Goal: Task Accomplishment & Management: Complete application form

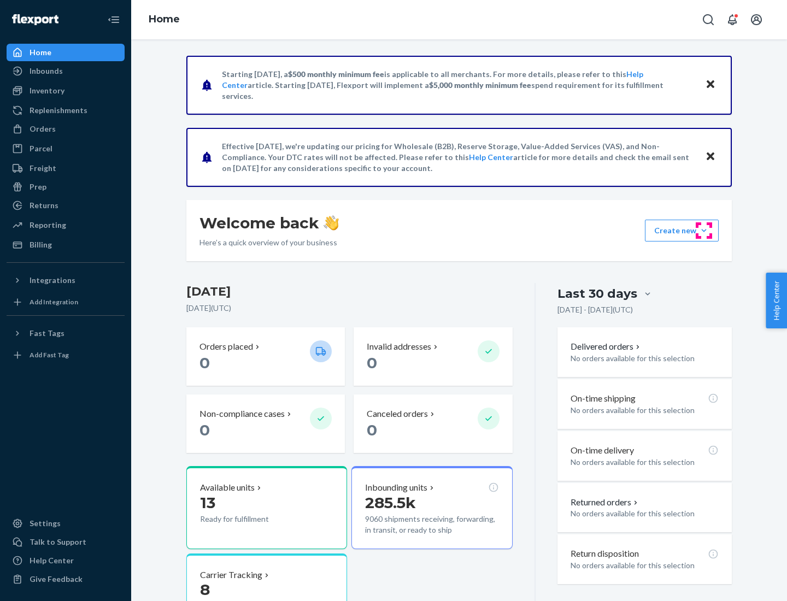
click at [704, 231] on button "Create new Create new inbound Create new order Create new product" at bounding box center [682, 231] width 74 height 22
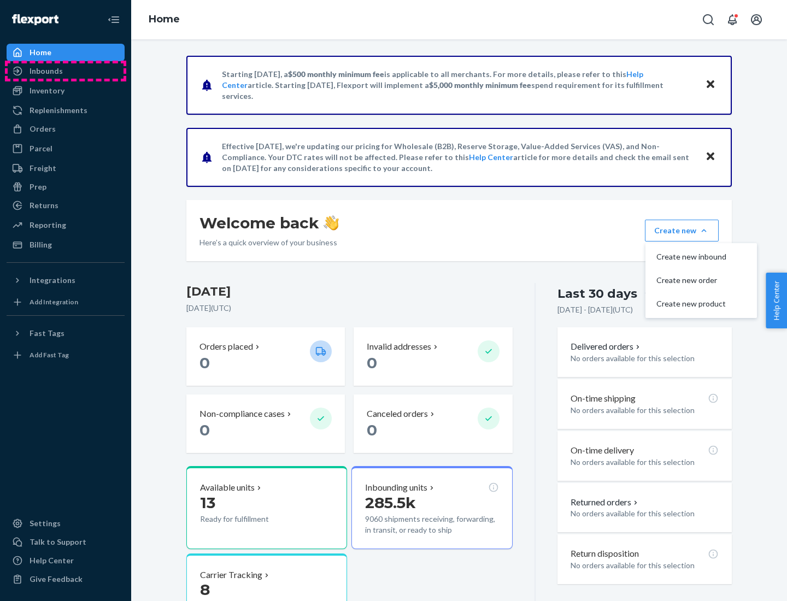
click at [66, 71] on div "Inbounds" at bounding box center [66, 70] width 116 height 15
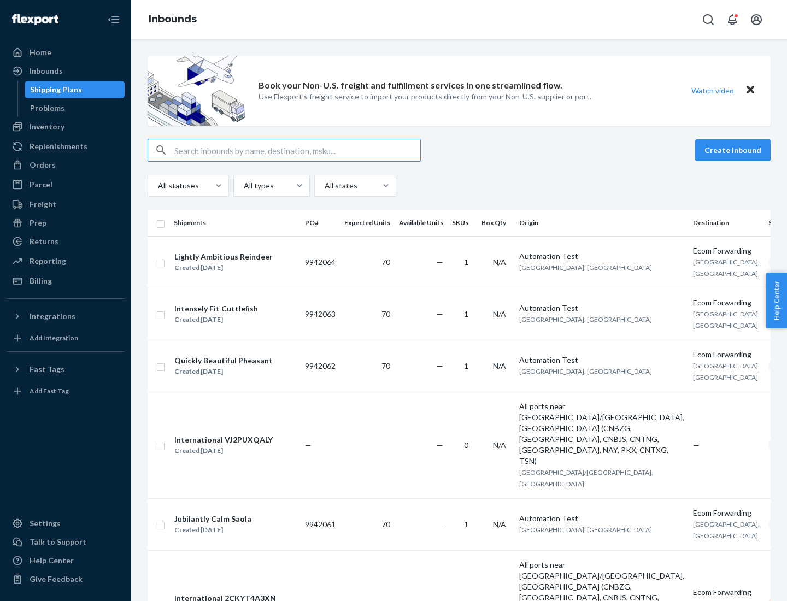
click at [735, 150] on button "Create inbound" at bounding box center [732, 150] width 75 height 22
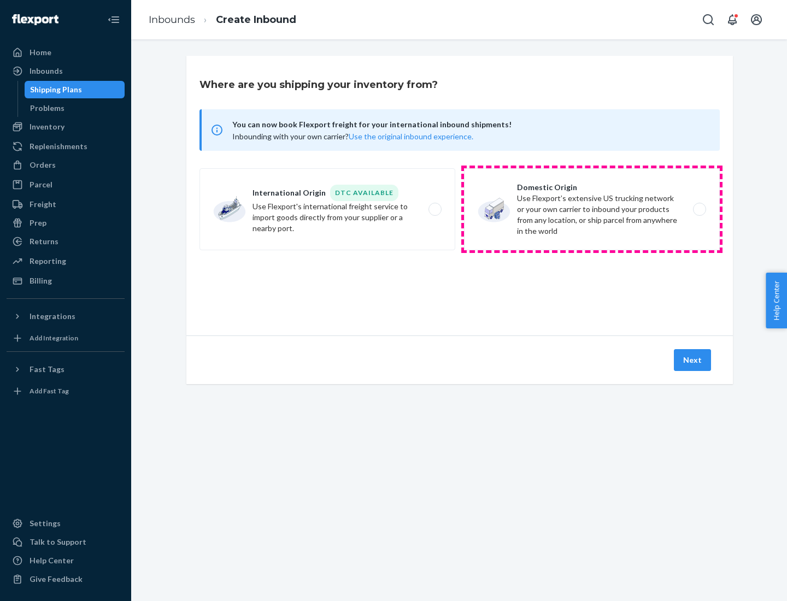
click at [592, 209] on label "Domestic Origin Use Flexport’s extensive US trucking network or your own carrie…" at bounding box center [592, 209] width 256 height 82
click at [699, 209] on input "Domestic Origin Use Flexport’s extensive US trucking network or your own carrie…" at bounding box center [702, 209] width 7 height 7
radio input "true"
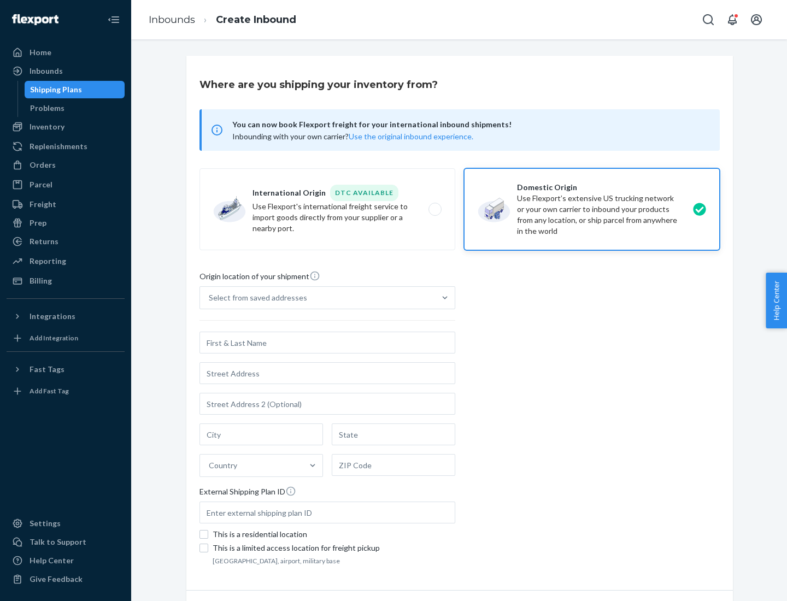
click at [255, 298] on div "Select from saved addresses" at bounding box center [258, 297] width 98 height 11
click at [210, 298] on input "Select from saved addresses" at bounding box center [209, 297] width 1 height 11
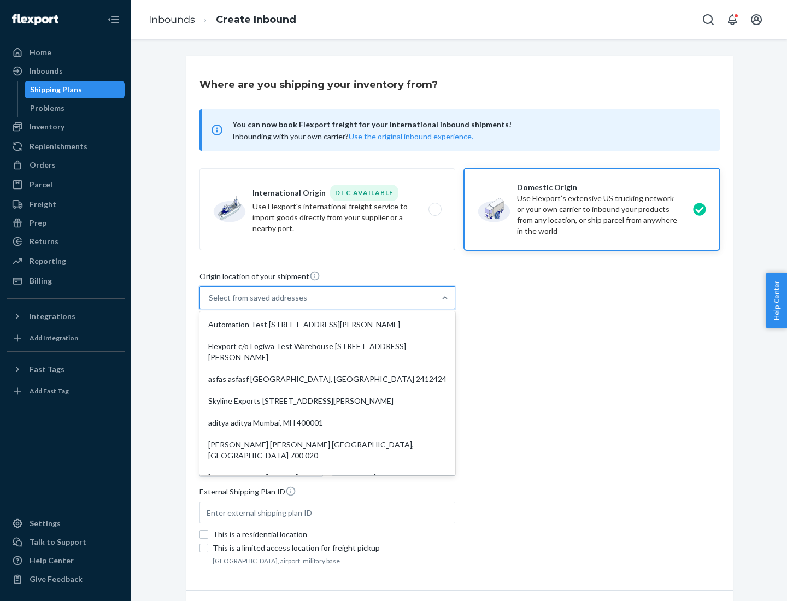
scroll to position [4, 0]
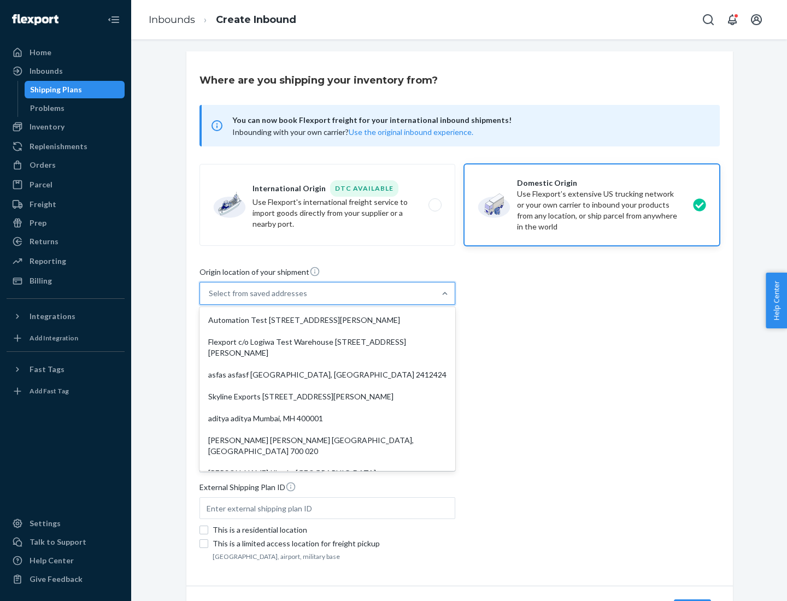
click at [327, 320] on div "Automation Test [STREET_ADDRESS][PERSON_NAME]" at bounding box center [327, 320] width 251 height 22
click at [210, 299] on input "option Automation Test [STREET_ADDRESS][PERSON_NAME]. 9 results available. Use …" at bounding box center [209, 293] width 1 height 11
type input "Automation Test"
type input "9th Floor"
type input "[GEOGRAPHIC_DATA]"
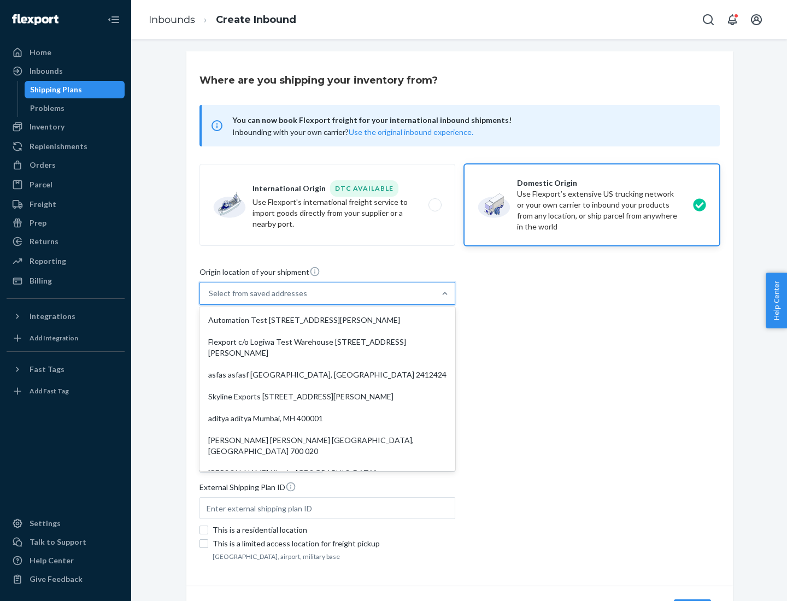
type input "CA"
type input "94104"
type input "[STREET_ADDRESS][PERSON_NAME]"
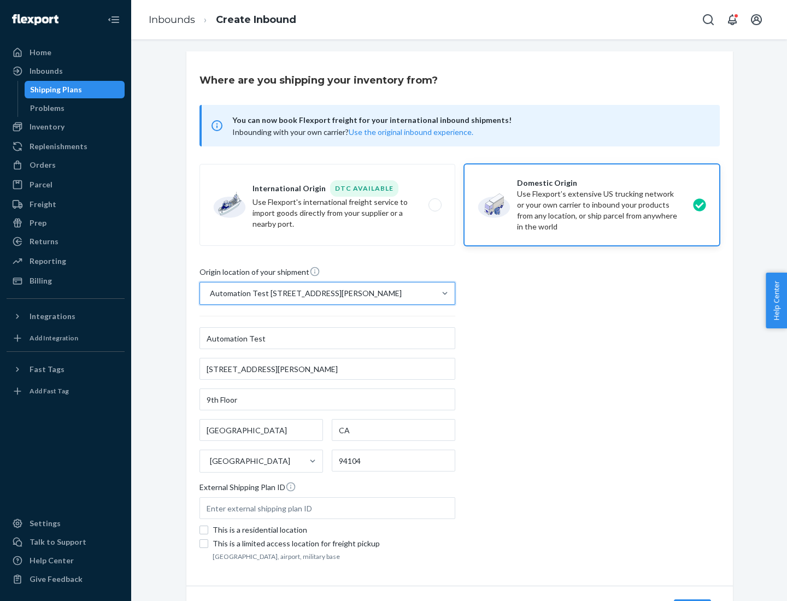
scroll to position [64, 0]
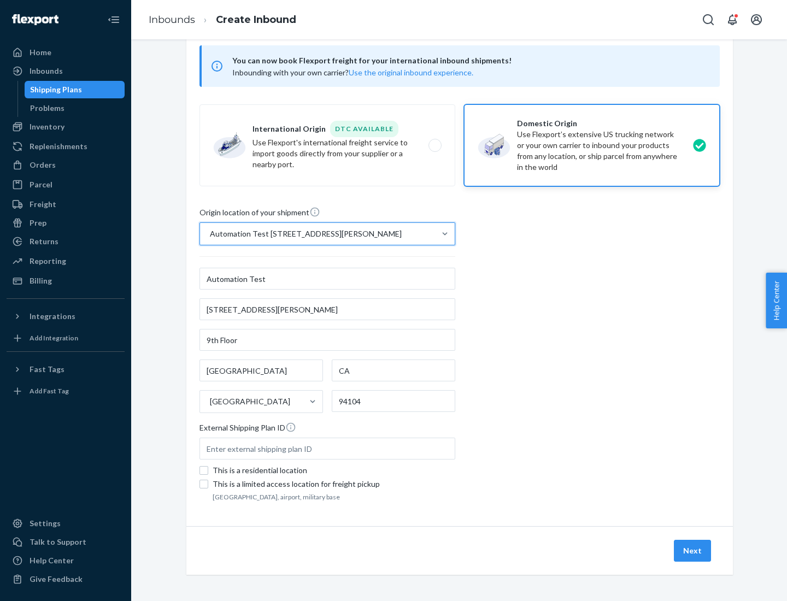
click at [693, 551] on button "Next" at bounding box center [692, 551] width 37 height 22
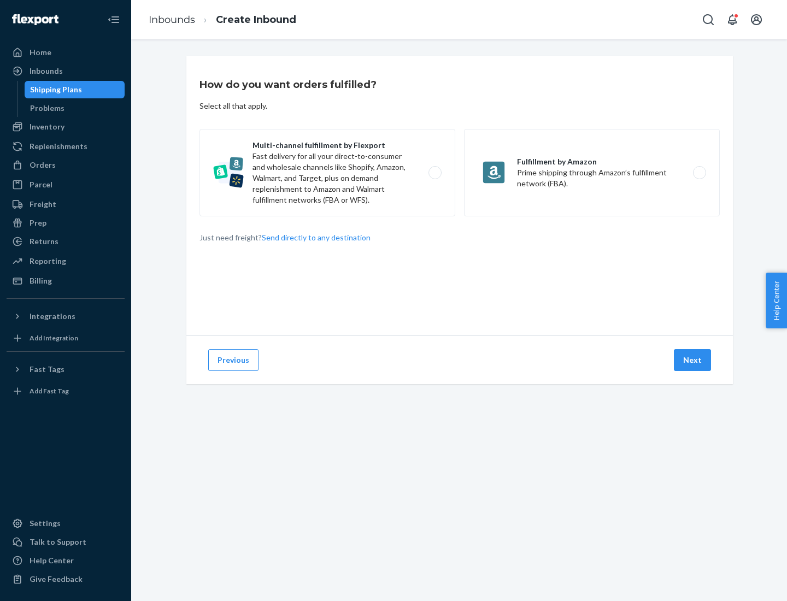
click at [327, 173] on label "Multi-channel fulfillment by Flexport Fast delivery for all your direct-to-cons…" at bounding box center [327, 172] width 256 height 87
click at [434, 173] on input "Multi-channel fulfillment by Flexport Fast delivery for all your direct-to-cons…" at bounding box center [437, 172] width 7 height 7
radio input "true"
click at [693, 360] on button "Next" at bounding box center [692, 360] width 37 height 22
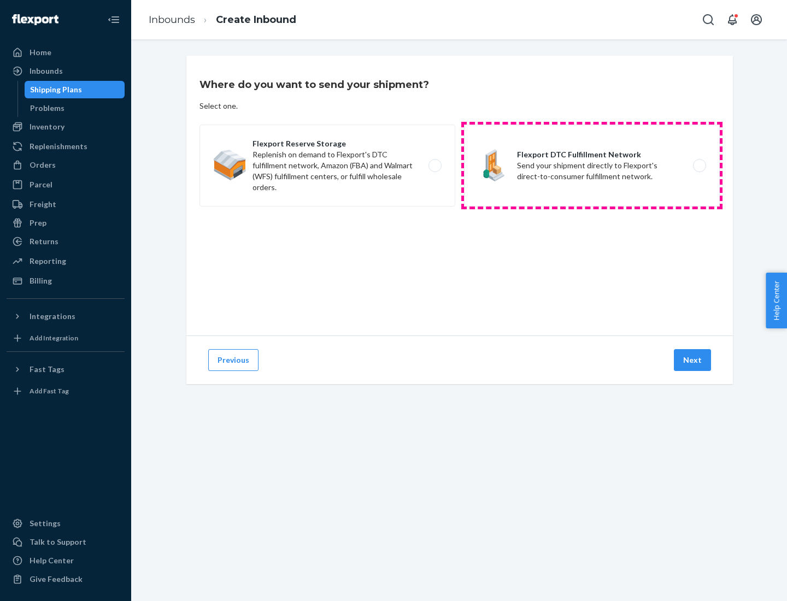
click at [592, 166] on label "Flexport DTC Fulfillment Network Send your shipment directly to Flexport's dire…" at bounding box center [592, 166] width 256 height 82
click at [699, 166] on input "Flexport DTC Fulfillment Network Send your shipment directly to Flexport's dire…" at bounding box center [702, 165] width 7 height 7
radio input "true"
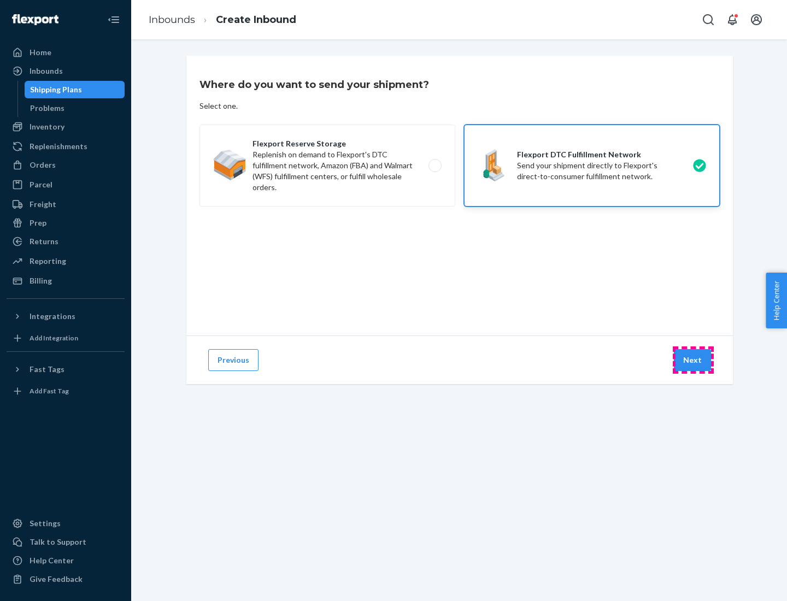
click at [693, 360] on button "Next" at bounding box center [692, 360] width 37 height 22
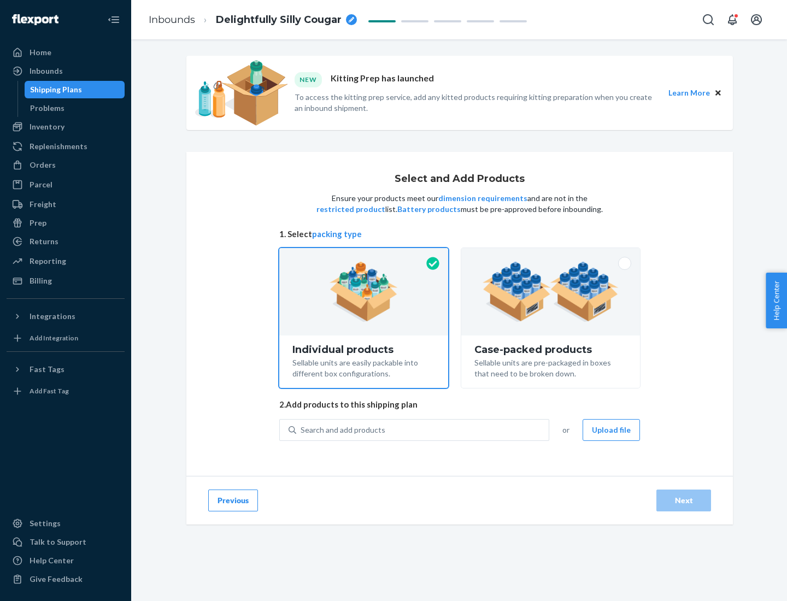
click at [551, 292] on img at bounding box center [551, 292] width 136 height 60
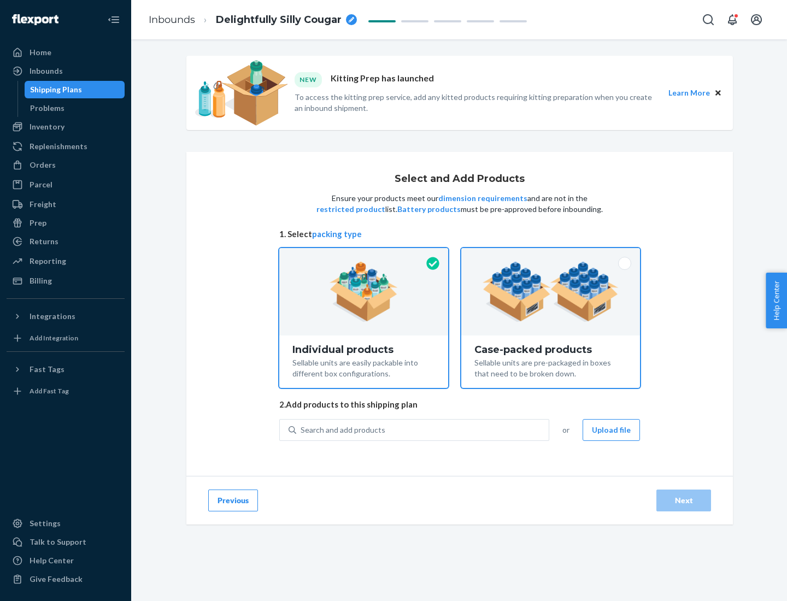
click at [551, 255] on input "Case-packed products Sellable units are pre-packaged in boxes that need to be b…" at bounding box center [550, 251] width 7 height 7
radio input "true"
radio input "false"
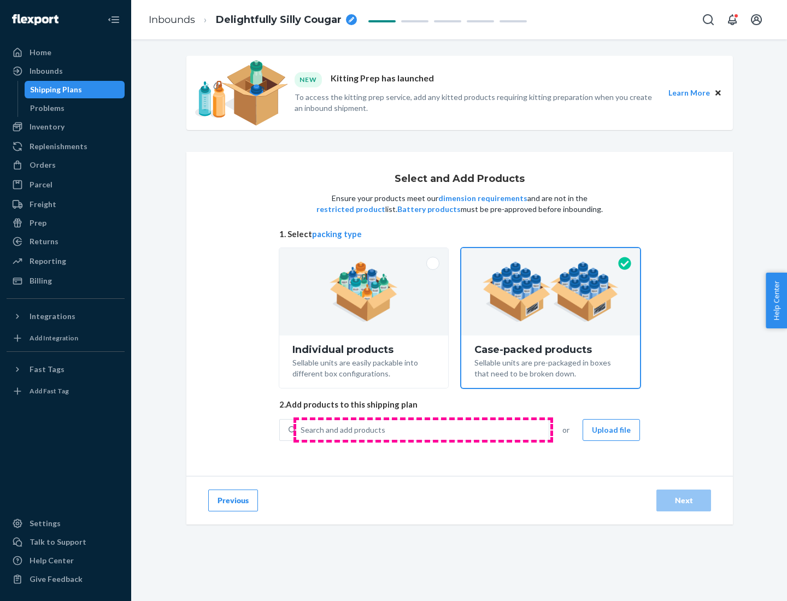
click at [423, 430] on div "Search and add products" at bounding box center [422, 430] width 252 height 20
click at [302, 430] on input "Search and add products" at bounding box center [301, 430] width 1 height 11
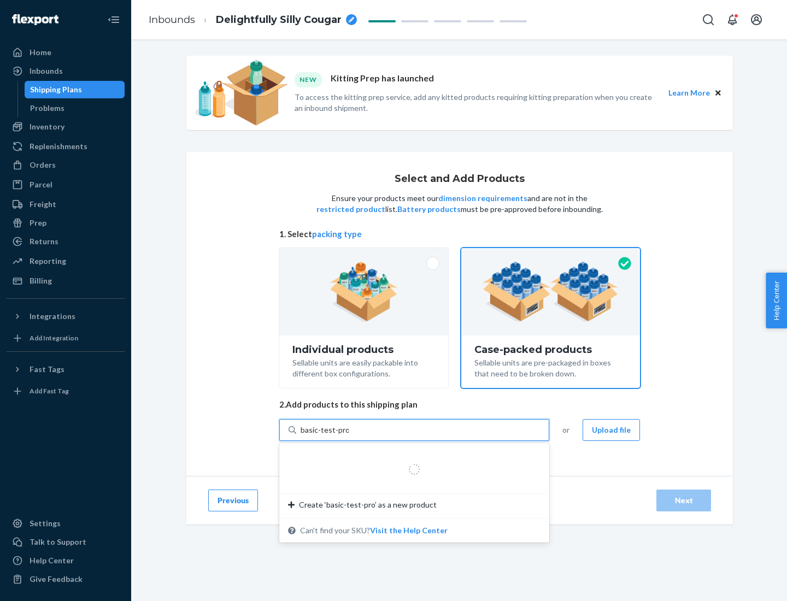
type input "basic-test-product-1"
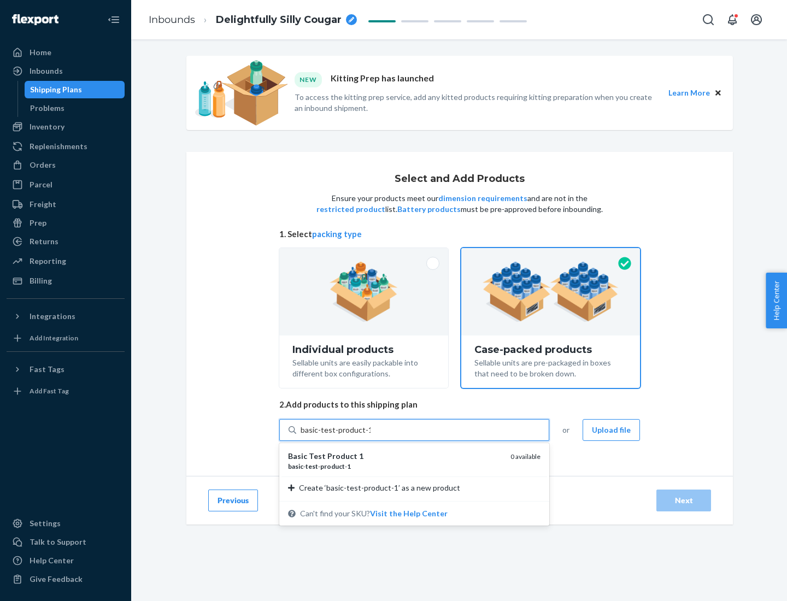
click at [395, 466] on div "basic - test - product - 1" at bounding box center [395, 466] width 214 height 9
click at [371, 436] on input "basic-test-product-1" at bounding box center [336, 430] width 70 height 11
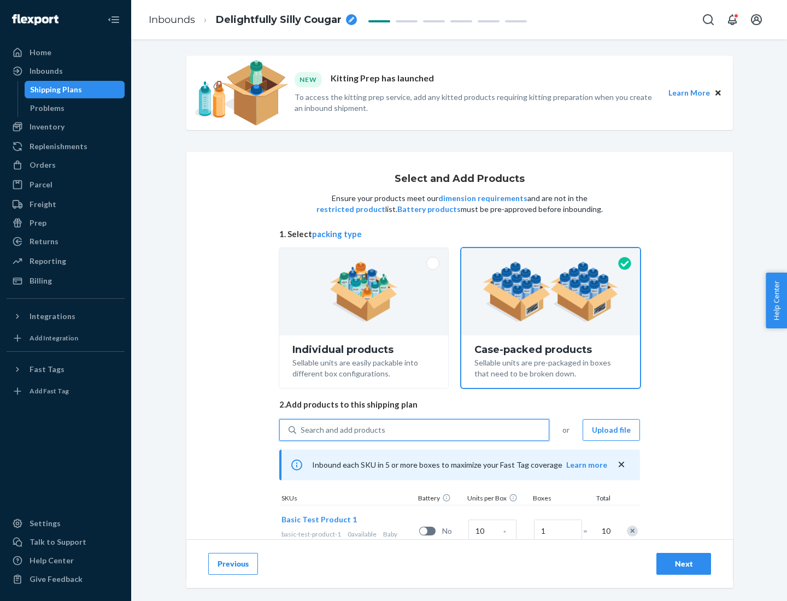
scroll to position [39, 0]
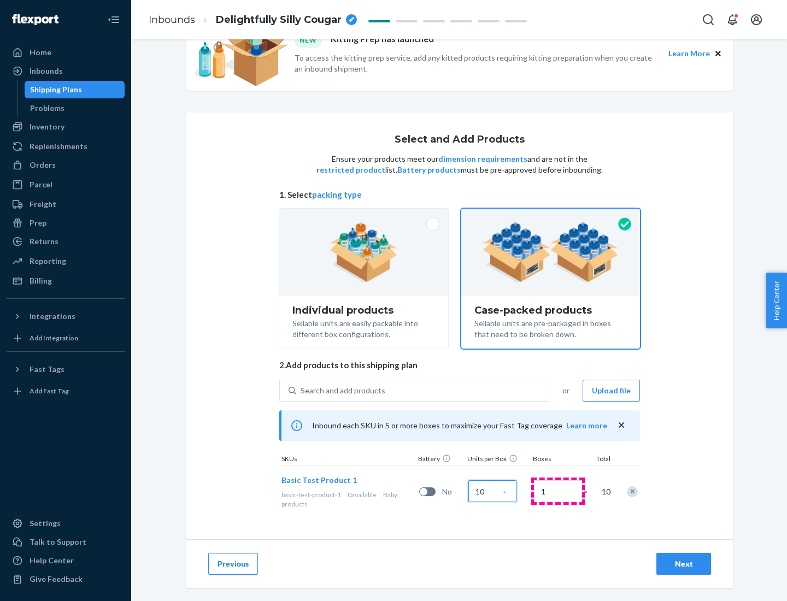
type input "10"
type input "7"
click at [684, 564] on div "Next" at bounding box center [684, 564] width 36 height 11
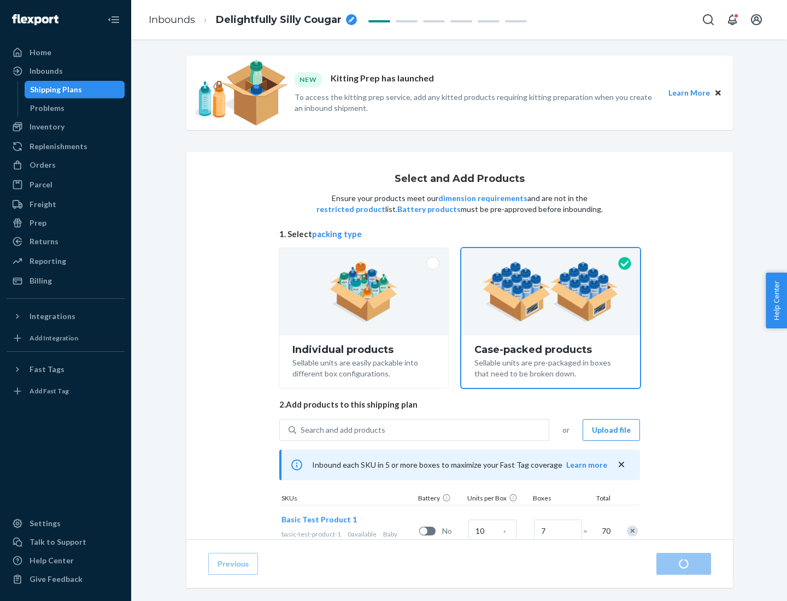
radio input "true"
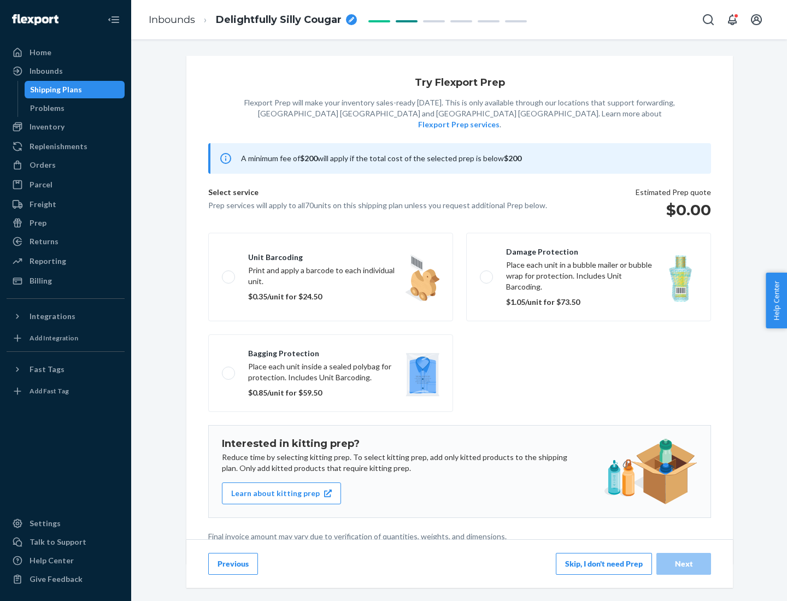
scroll to position [3, 0]
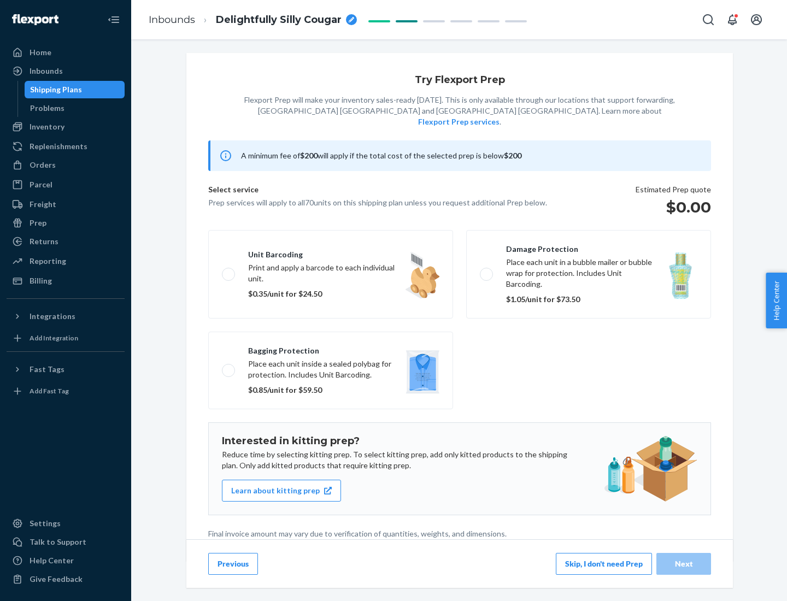
click at [331, 348] on label "Bagging protection Place each unit inside a sealed polybag for protection. Incl…" at bounding box center [330, 371] width 245 height 78
click at [229, 367] on input "Bagging protection Place each unit inside a sealed polybag for protection. Incl…" at bounding box center [225, 370] width 7 height 7
checkbox input "true"
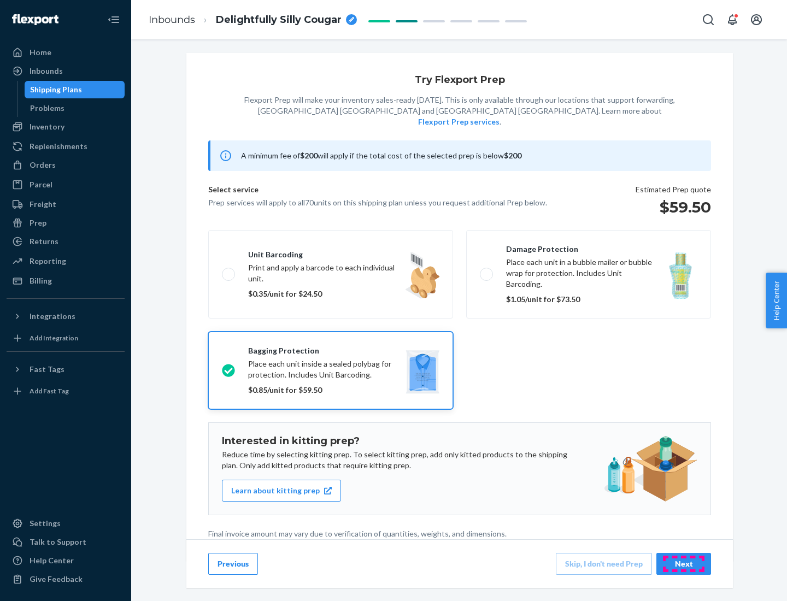
click at [684, 563] on div "Next" at bounding box center [684, 564] width 36 height 11
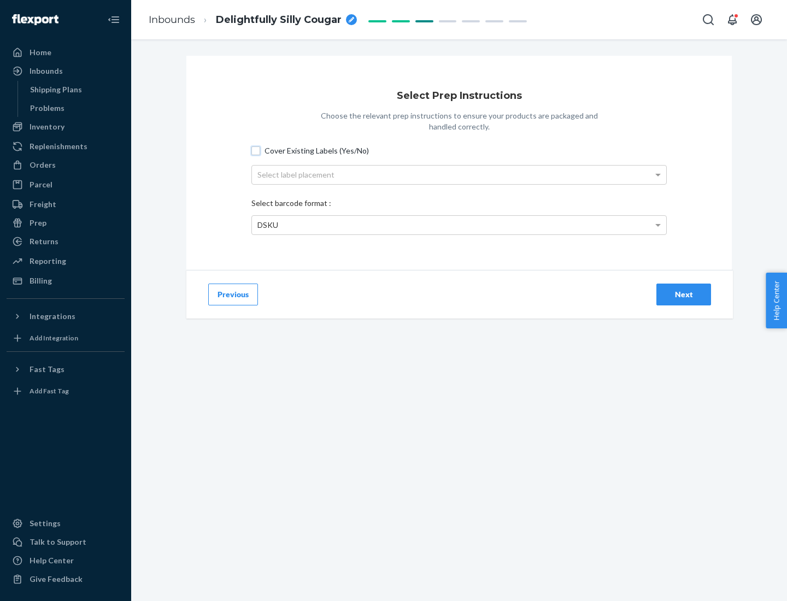
click at [256, 150] on input "Cover Existing Labels (Yes/No)" at bounding box center [255, 150] width 9 height 9
checkbox input "true"
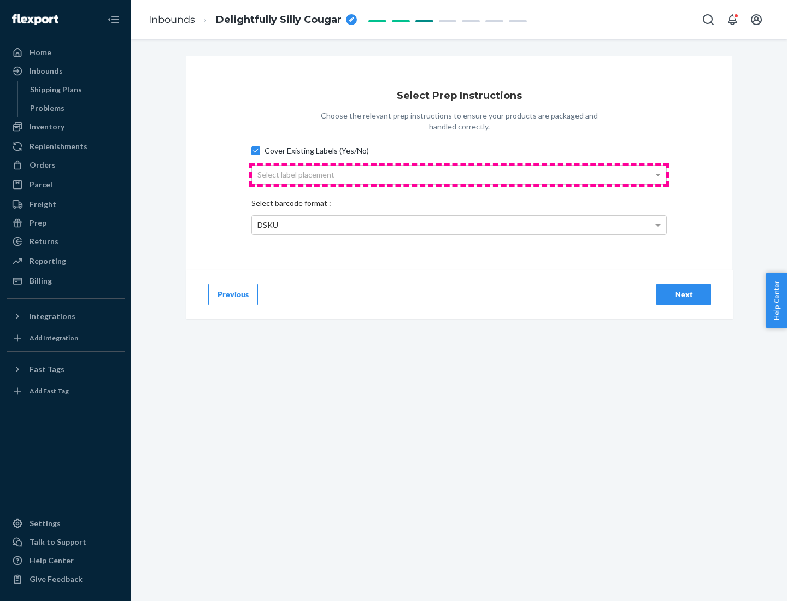
click at [459, 174] on div "Select label placement" at bounding box center [459, 175] width 414 height 19
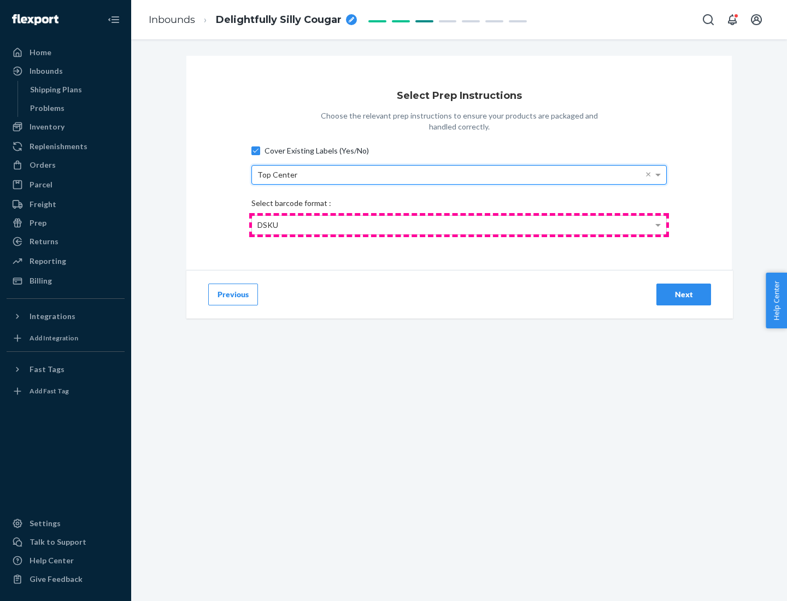
click at [459, 225] on div "DSKU" at bounding box center [459, 225] width 414 height 19
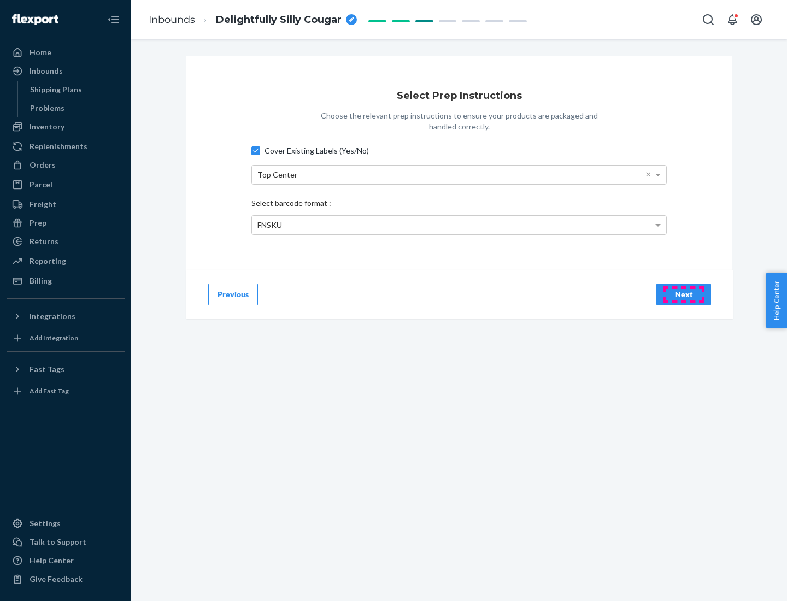
click at [684, 294] on div "Next" at bounding box center [684, 294] width 36 height 11
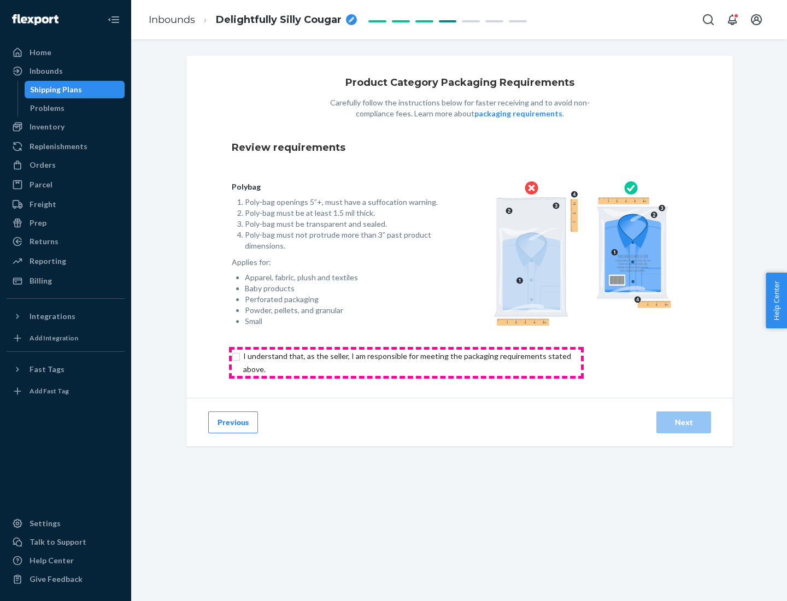
click at [406, 362] on input "checkbox" at bounding box center [413, 363] width 363 height 26
checkbox input "true"
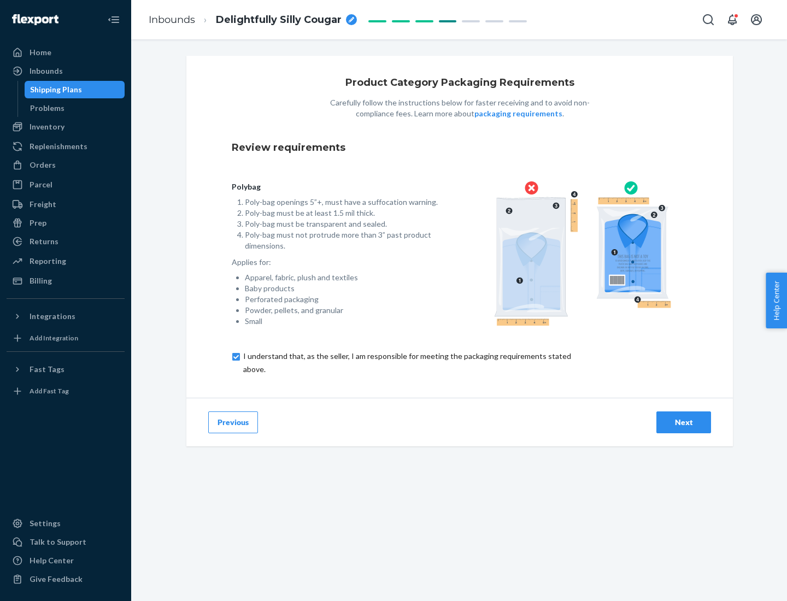
click at [684, 422] on div "Next" at bounding box center [684, 422] width 36 height 11
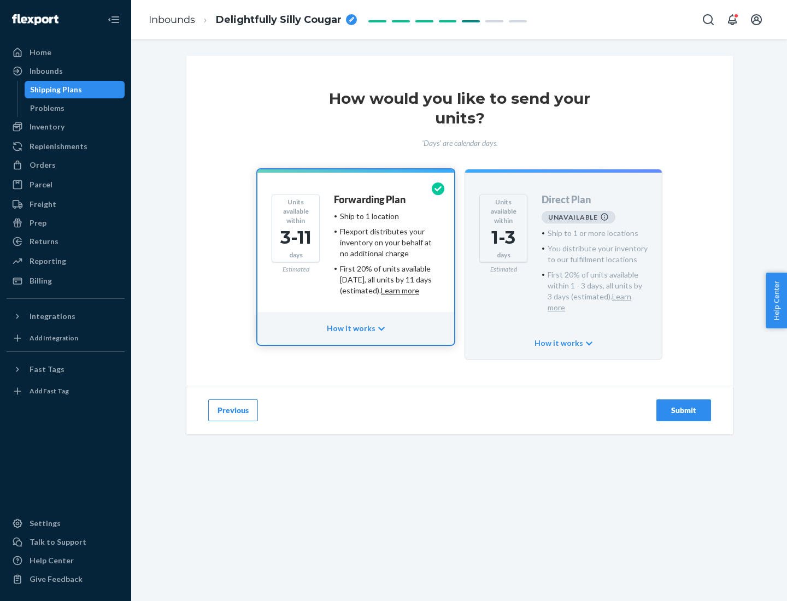
click at [371, 199] on h4 "Forwarding Plan" at bounding box center [370, 200] width 72 height 11
click at [684, 405] on div "Submit" at bounding box center [684, 410] width 36 height 11
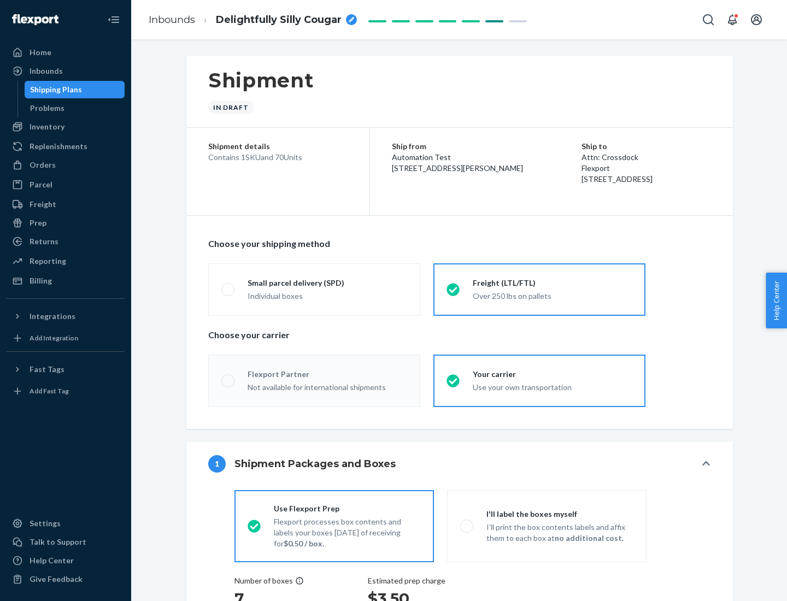
radio input "true"
radio input "false"
radio input "true"
radio input "false"
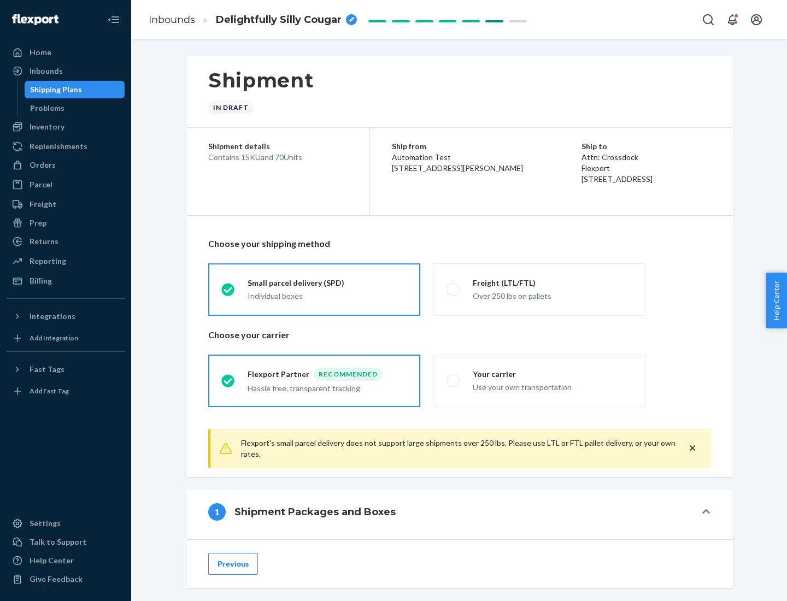
click at [539, 289] on div "Over 250 lbs on pallets" at bounding box center [553, 295] width 160 height 13
click at [454, 289] on input "Freight (LTL/FTL) Over 250 lbs on pallets" at bounding box center [450, 289] width 7 height 7
radio input "true"
radio input "false"
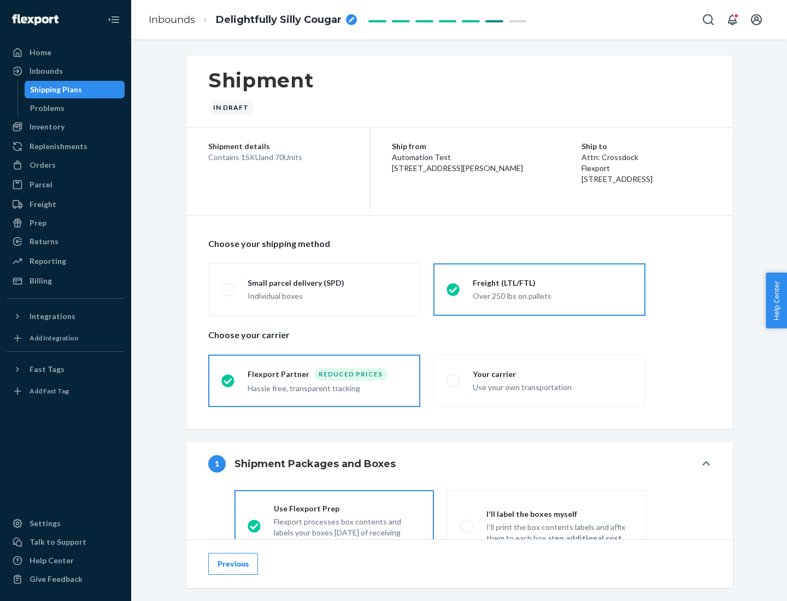
scroll to position [61, 0]
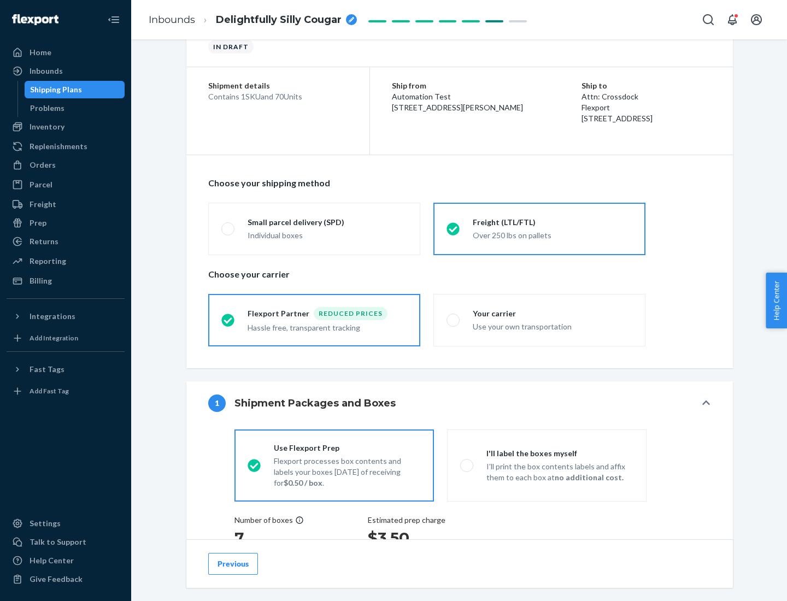
click at [539, 320] on div "Use your own transportation" at bounding box center [553, 325] width 160 height 13
click at [454, 320] on input "Your carrier Use your own transportation" at bounding box center [450, 319] width 7 height 7
radio input "true"
radio input "false"
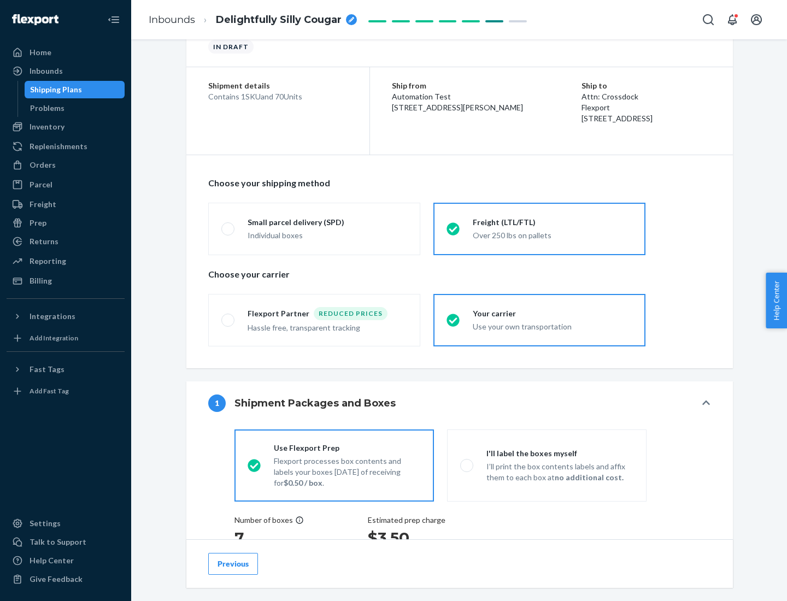
scroll to position [206, 0]
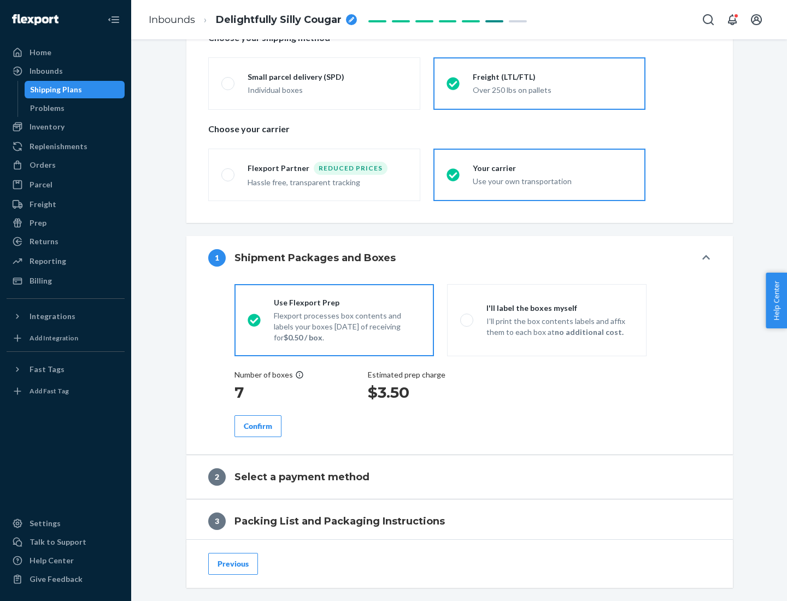
click at [547, 320] on p "I’ll print the box contents labels and affix them to each box at no additional …" at bounding box center [559, 327] width 147 height 22
click at [467, 320] on input "I'll label the boxes myself I’ll print the box contents labels and affix them t…" at bounding box center [463, 319] width 7 height 7
radio input "true"
radio input "false"
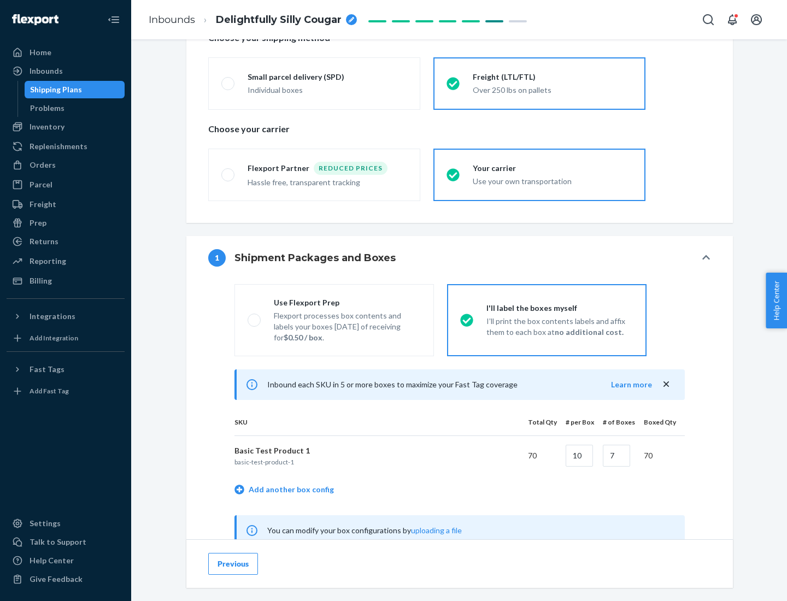
scroll to position [342, 0]
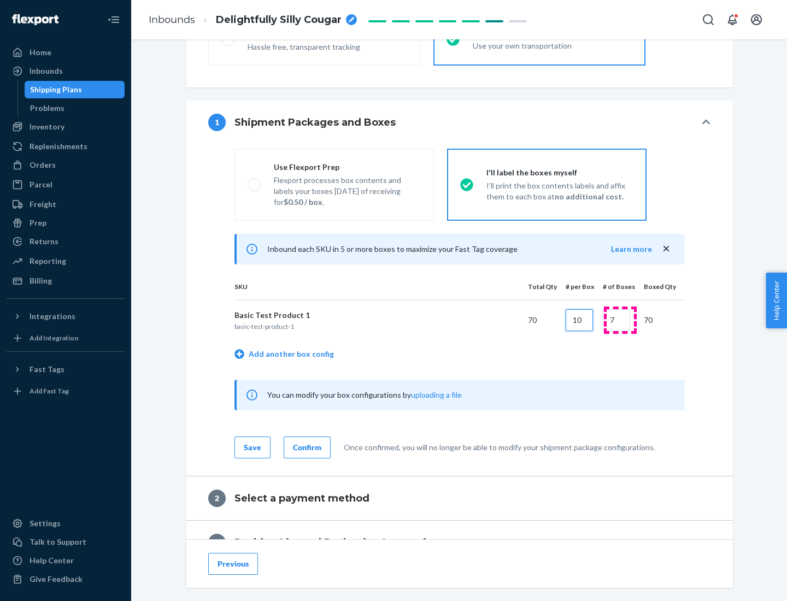
type input "10"
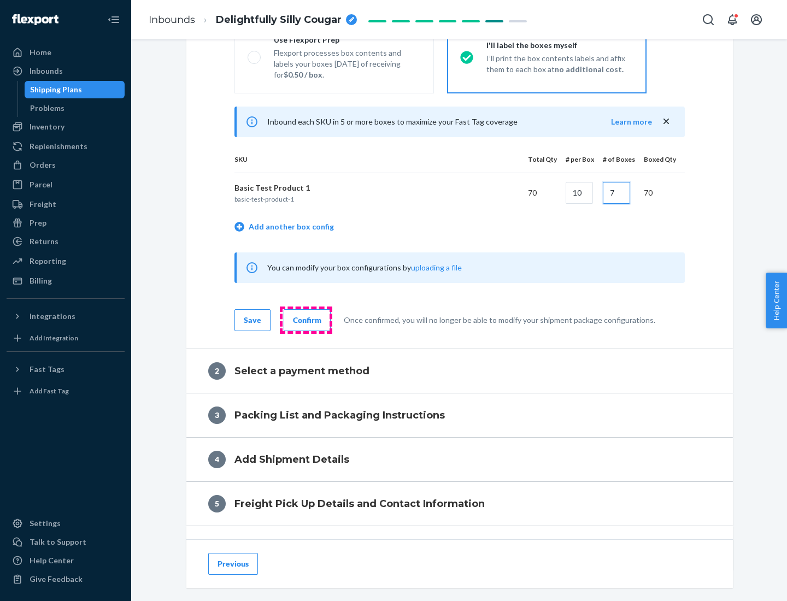
type input "7"
click at [306, 320] on div "Confirm" at bounding box center [307, 320] width 28 height 11
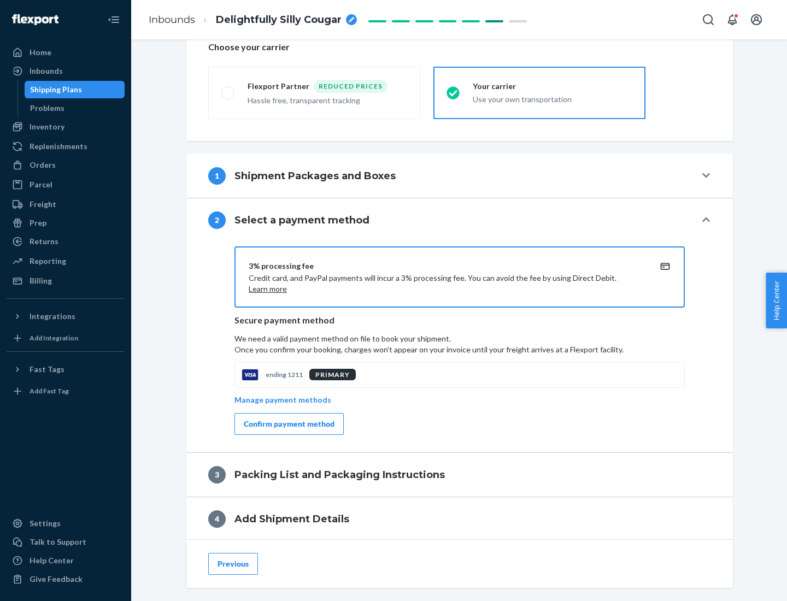
scroll to position [392, 0]
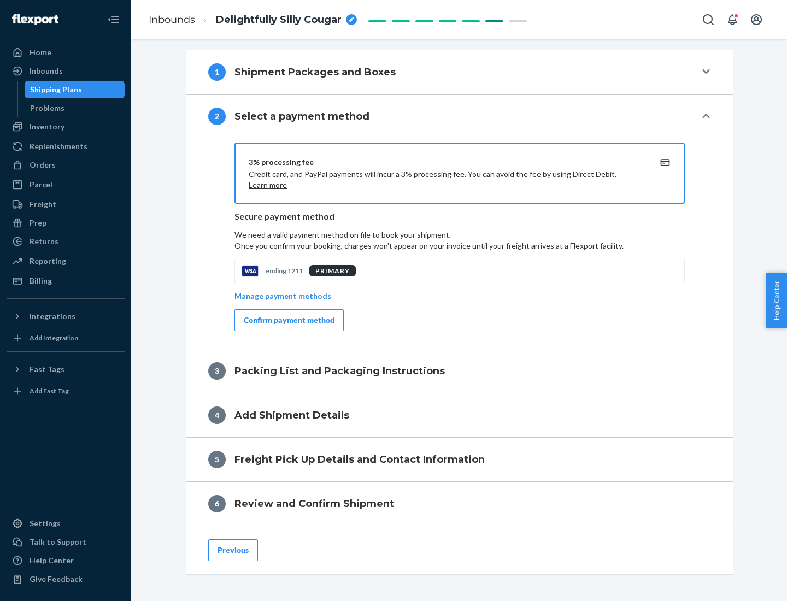
click at [288, 320] on div "Confirm payment method" at bounding box center [289, 320] width 91 height 11
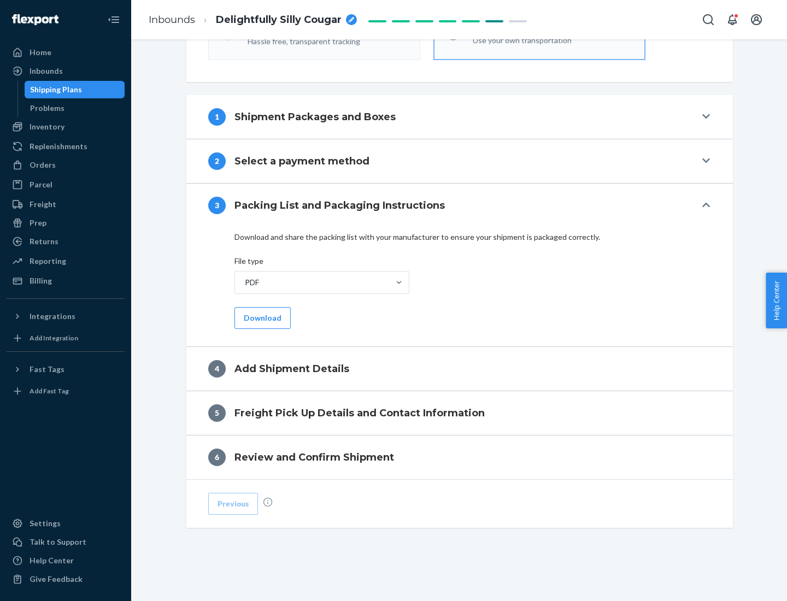
scroll to position [345, 0]
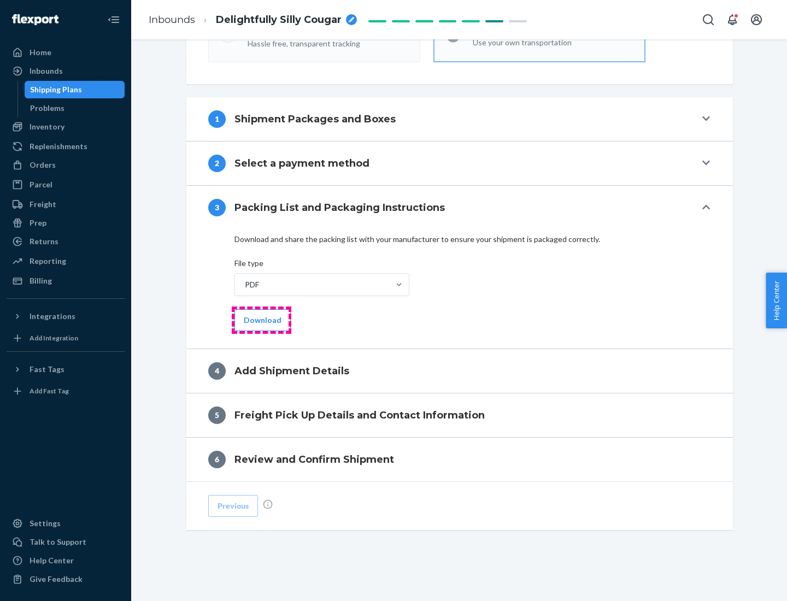
click at [261, 320] on button "Download" at bounding box center [262, 320] width 56 height 22
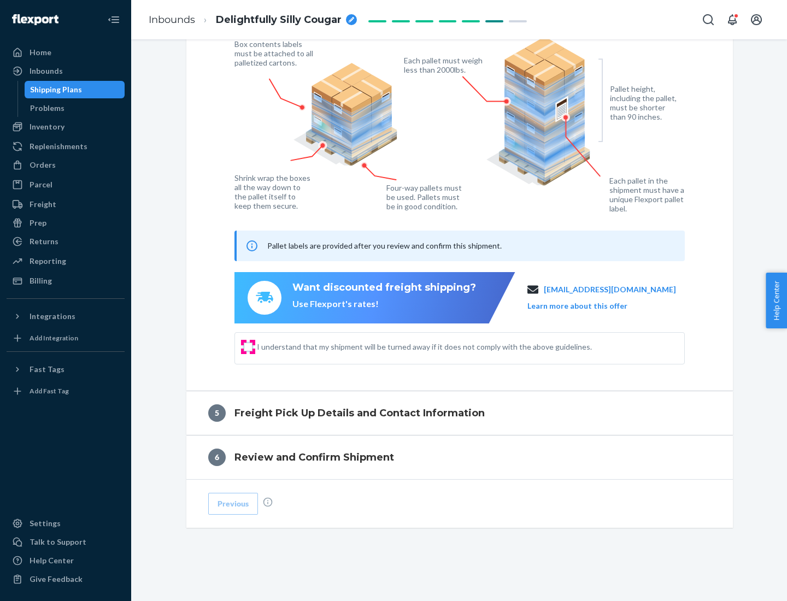
click at [248, 347] on input "I understand that my shipment will be turned away if it does not comply with th…" at bounding box center [248, 347] width 9 height 9
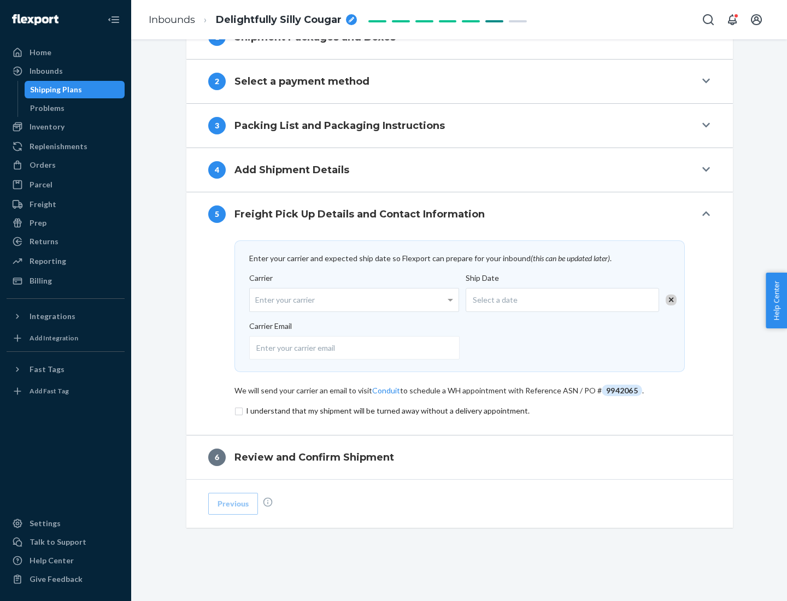
scroll to position [427, 0]
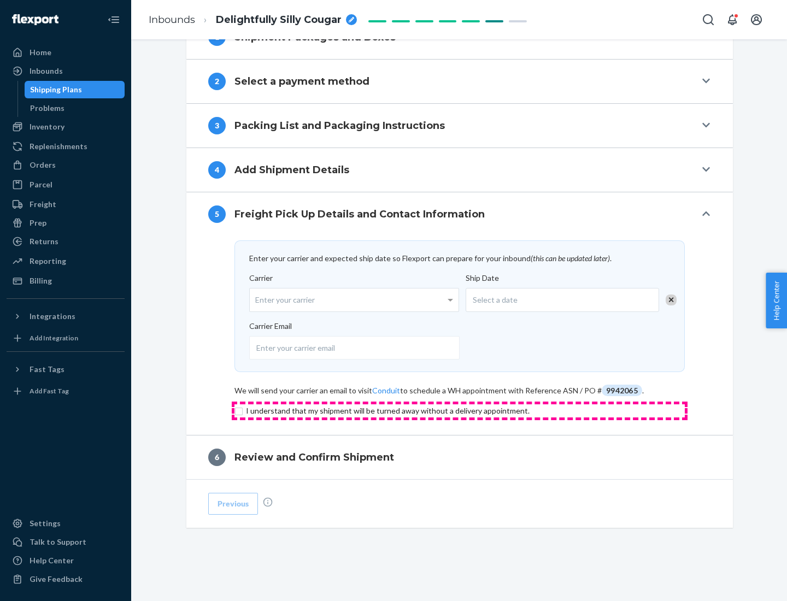
click at [460, 410] on input "checkbox" at bounding box center [459, 410] width 450 height 13
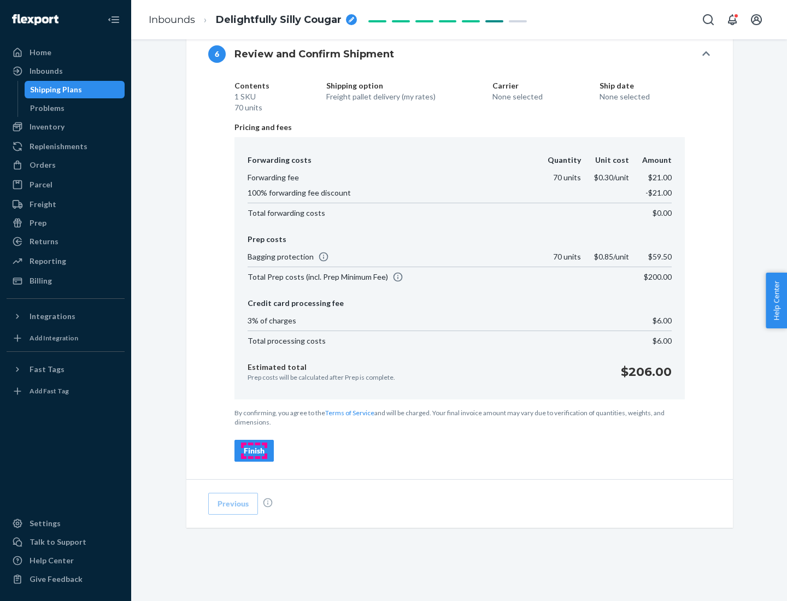
click at [254, 451] on div "Finish" at bounding box center [254, 450] width 21 height 11
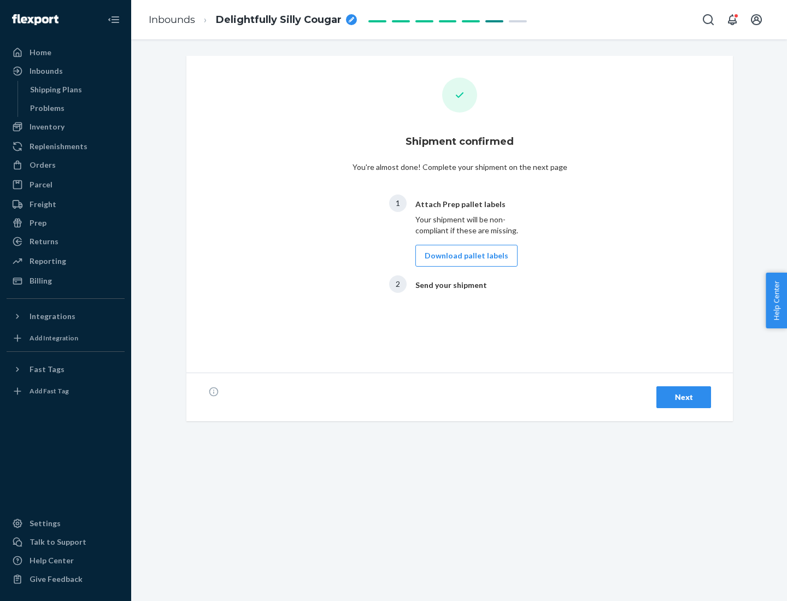
click at [463, 256] on button "Download pallet labels" at bounding box center [466, 256] width 102 height 22
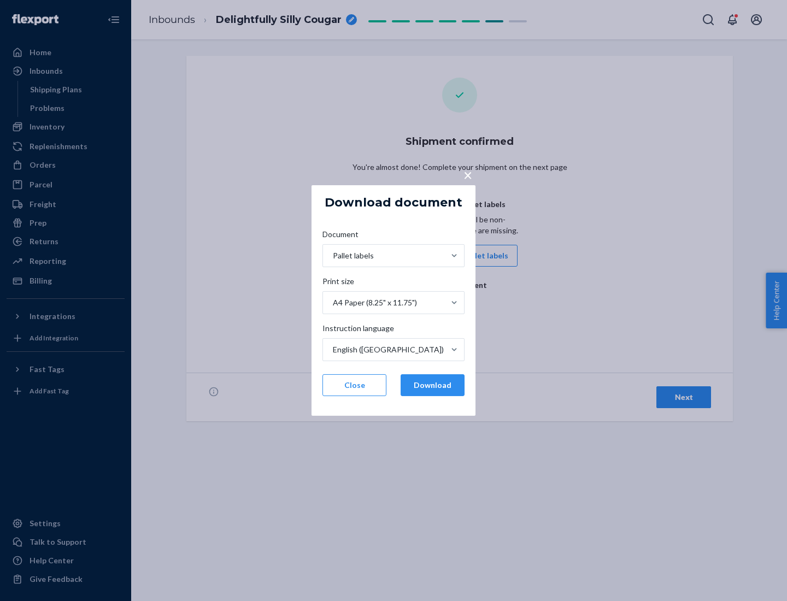
click at [432, 385] on button "Download" at bounding box center [433, 385] width 64 height 22
click at [467, 174] on span "×" at bounding box center [467, 175] width 9 height 19
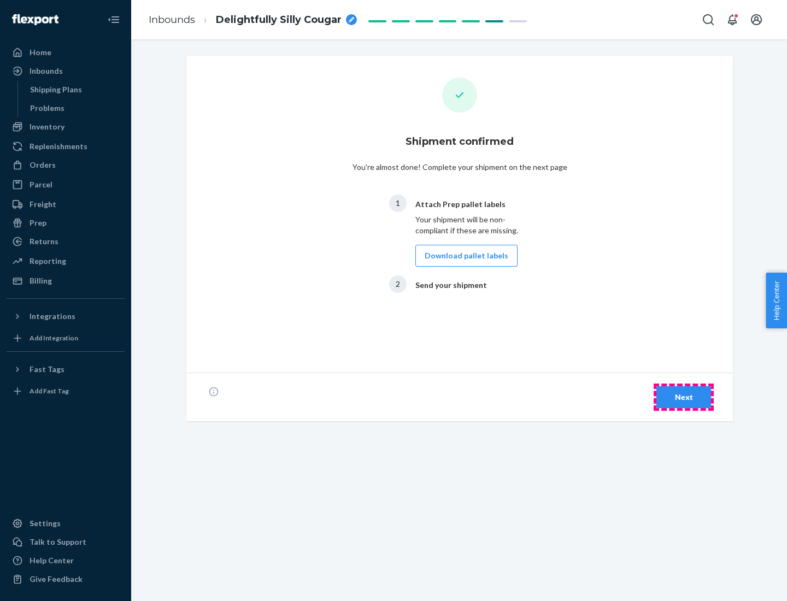
click at [684, 397] on div "Next" at bounding box center [684, 397] width 36 height 11
